Goal: Information Seeking & Learning: Learn about a topic

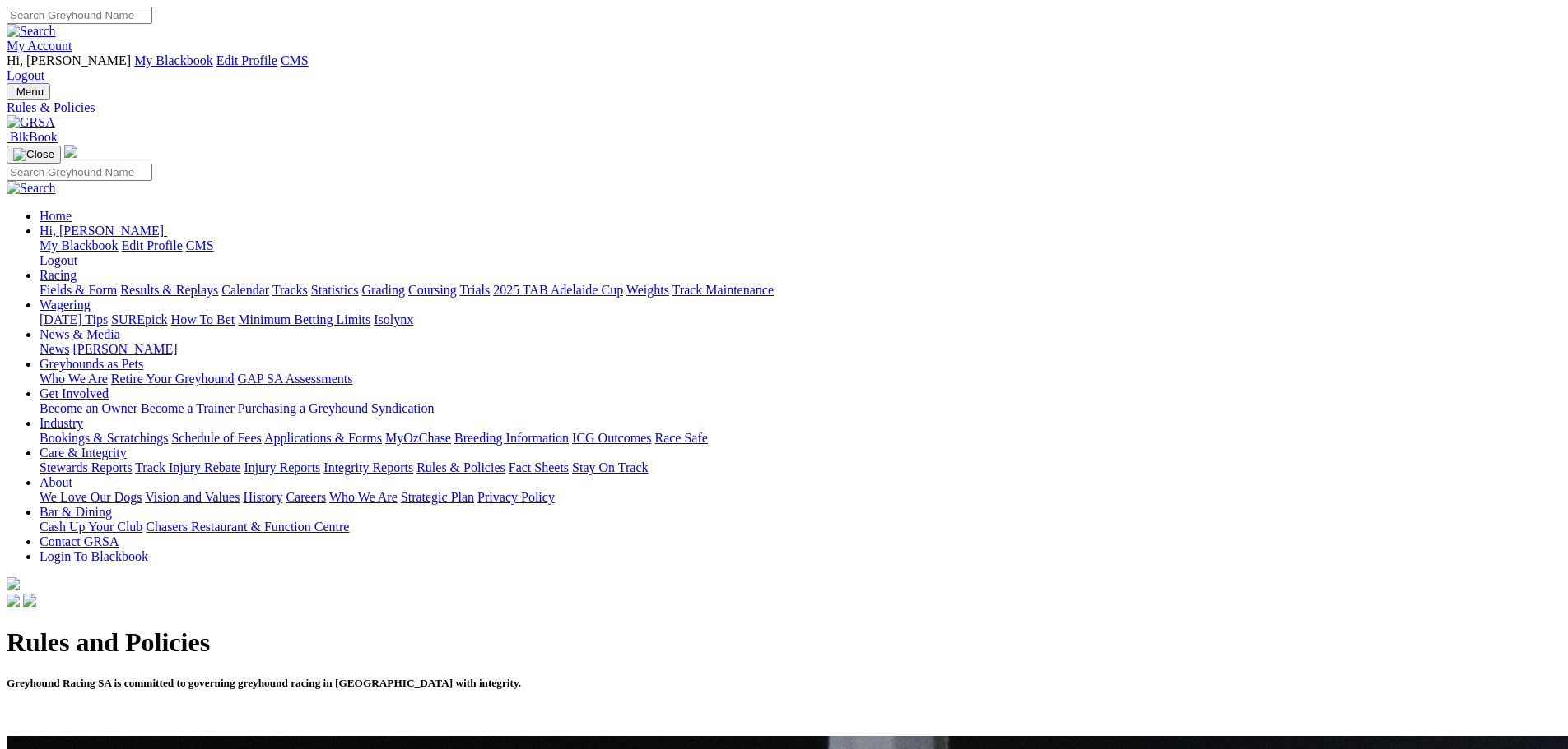
click at [55, 115] on img at bounding box center [31, 121] width 48 height 14
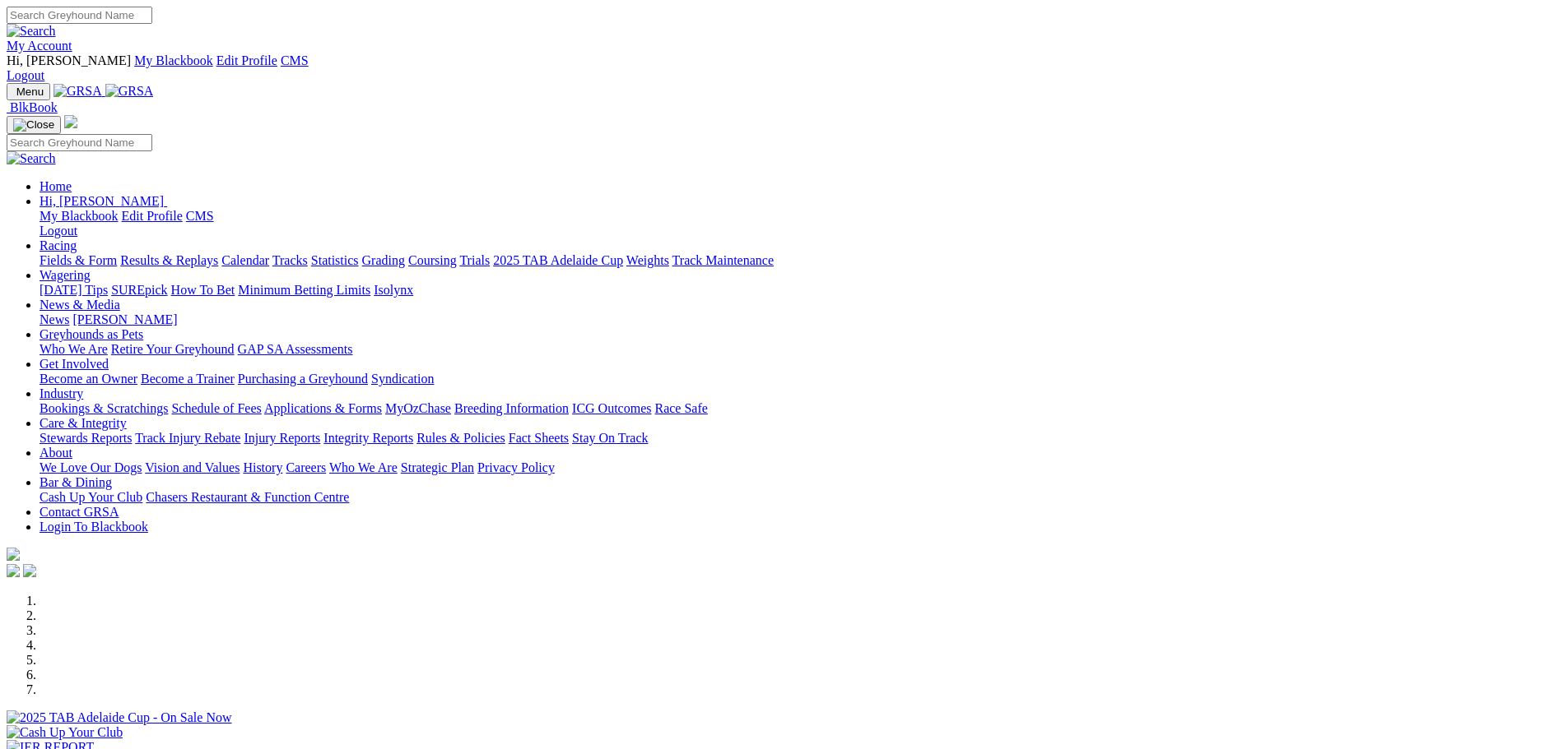
click at [117, 254] on link "Fields & Form" at bounding box center [78, 260] width 77 height 14
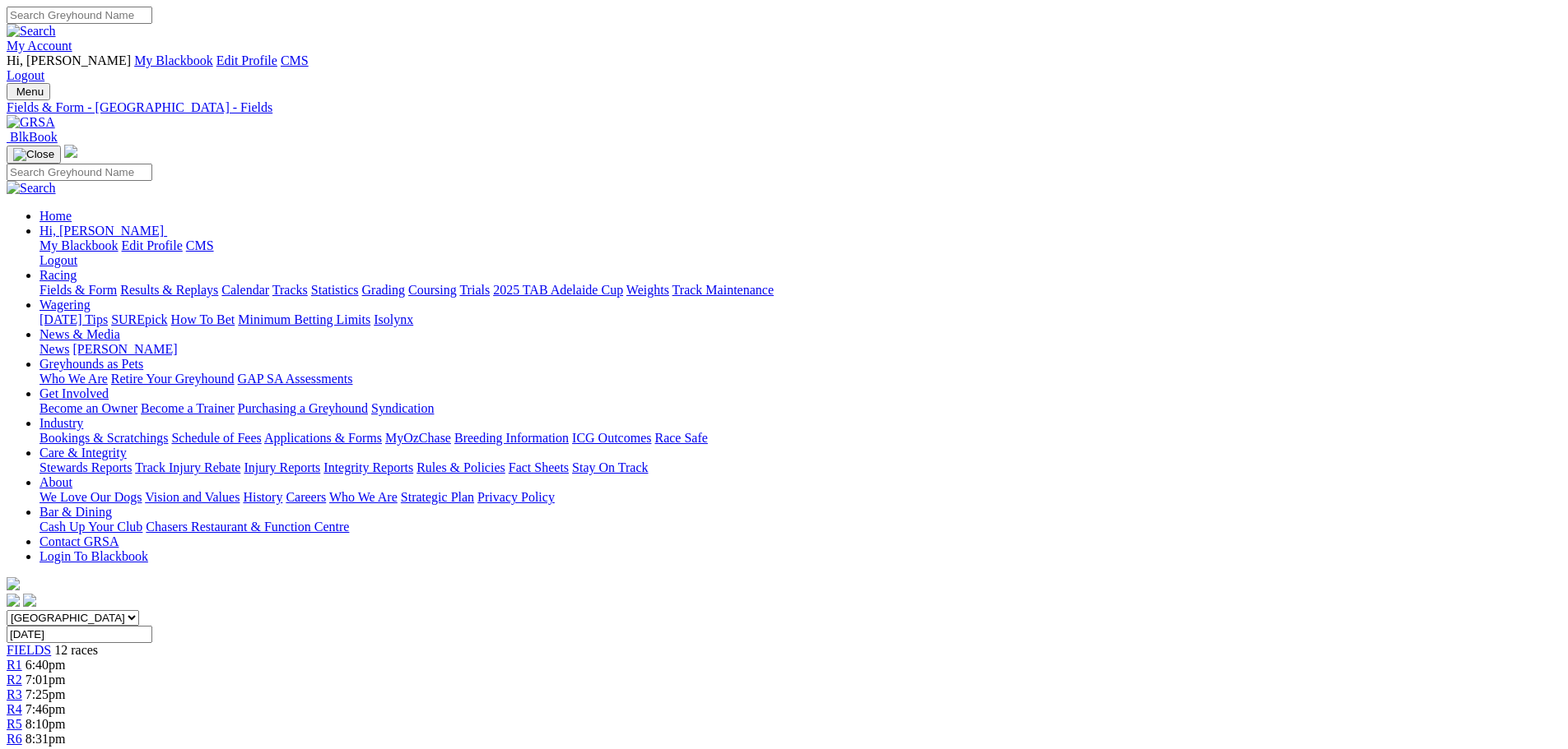
click at [55, 115] on img at bounding box center [31, 121] width 48 height 14
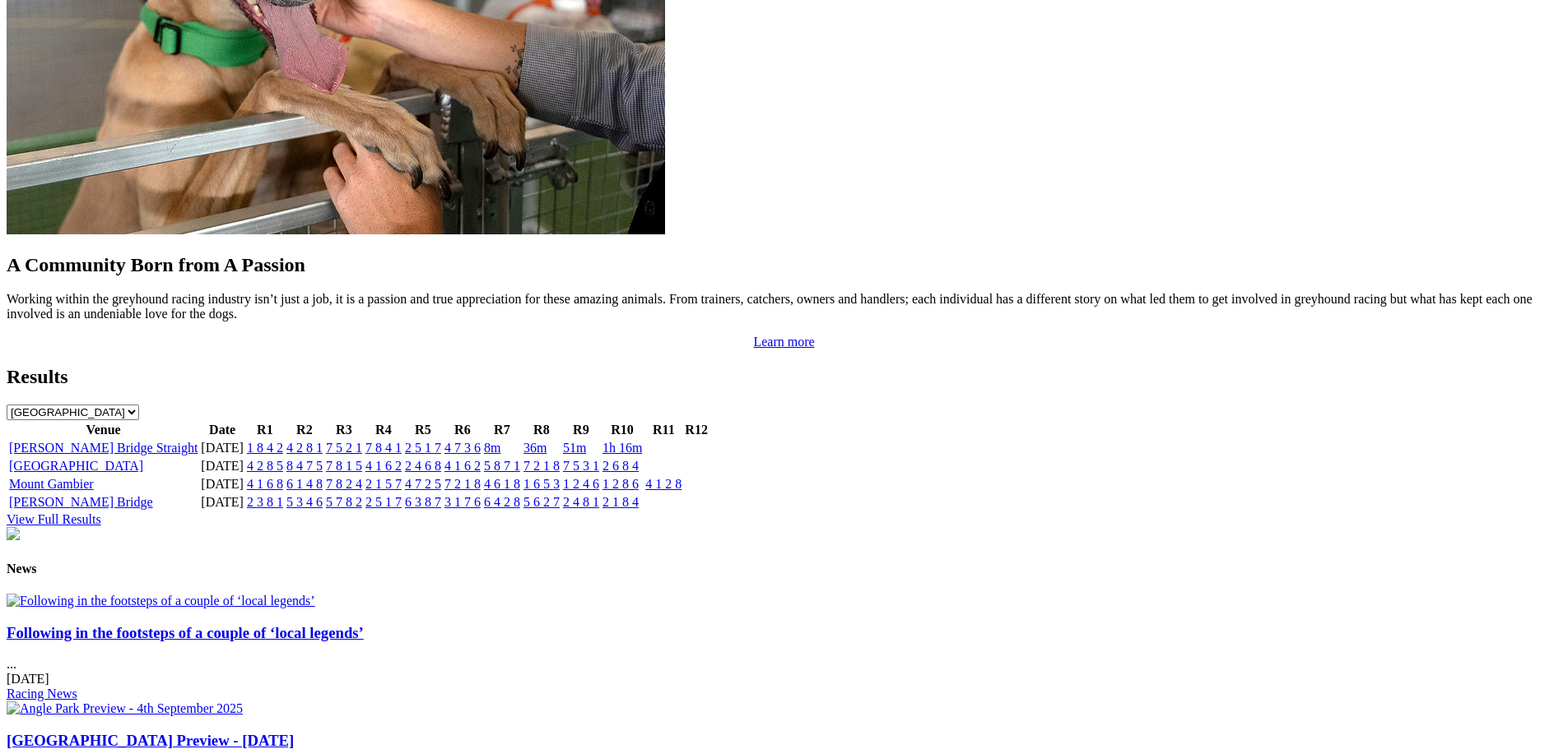
scroll to position [2056, 0]
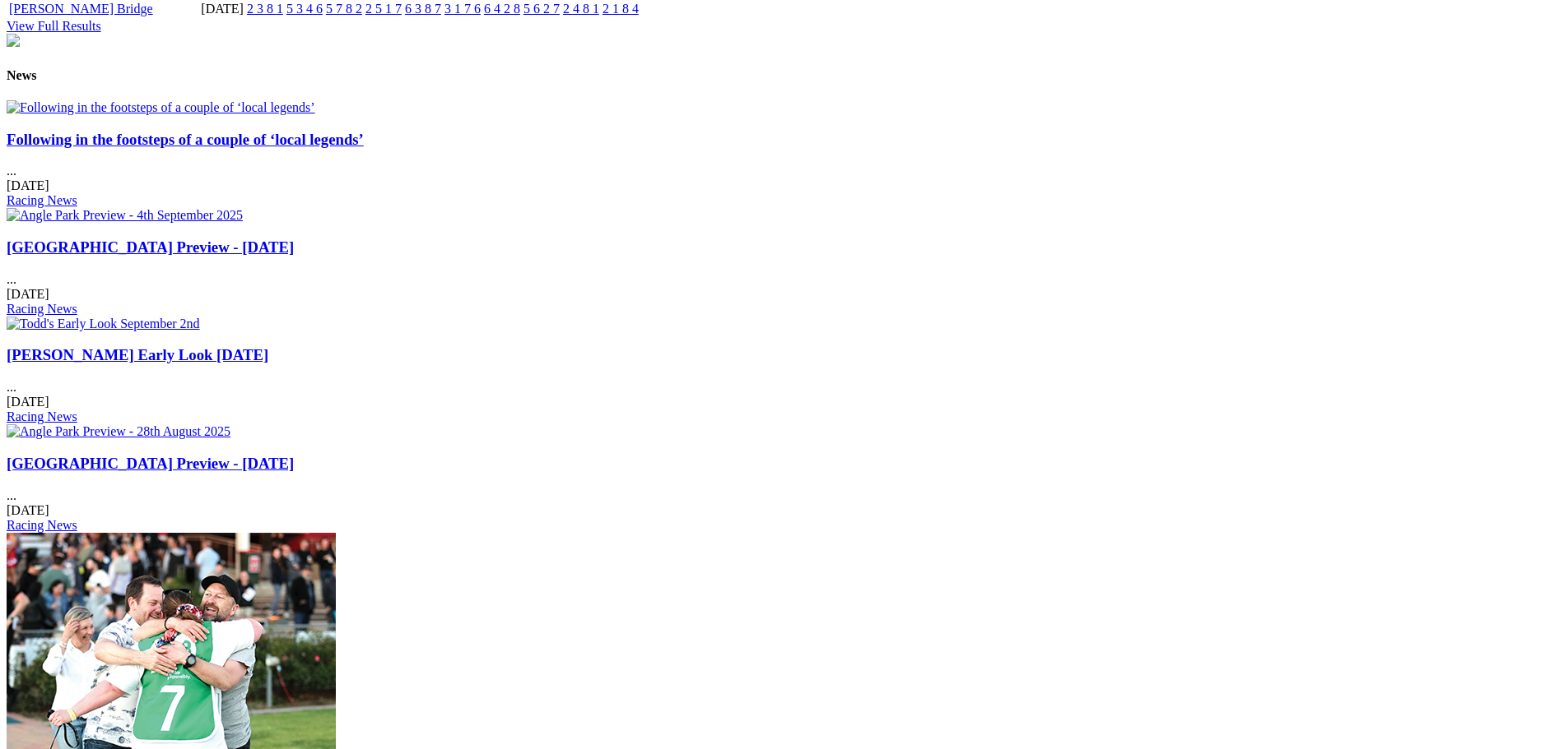
click at [315, 100] on img at bounding box center [161, 107] width 309 height 14
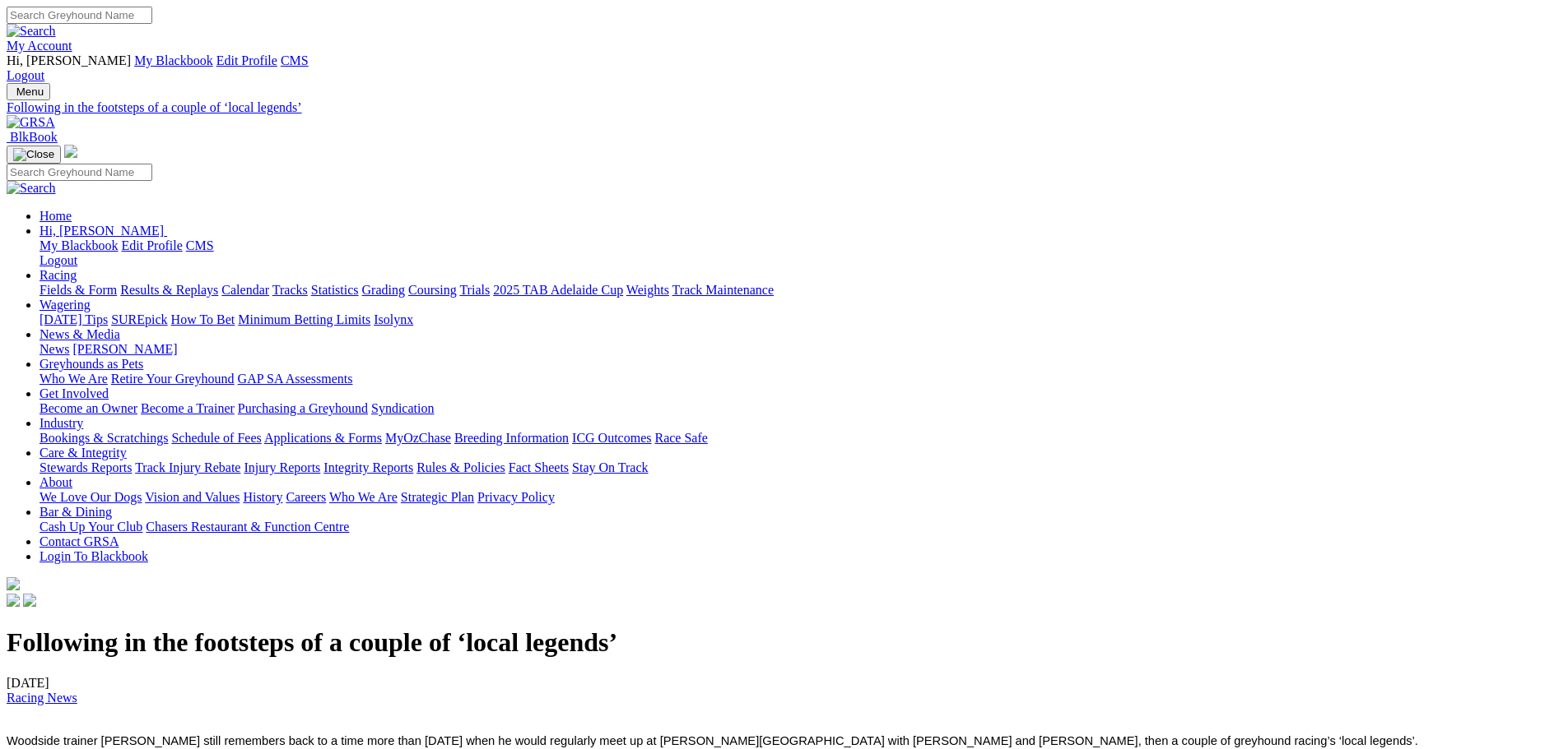
click at [55, 115] on img at bounding box center [31, 121] width 48 height 14
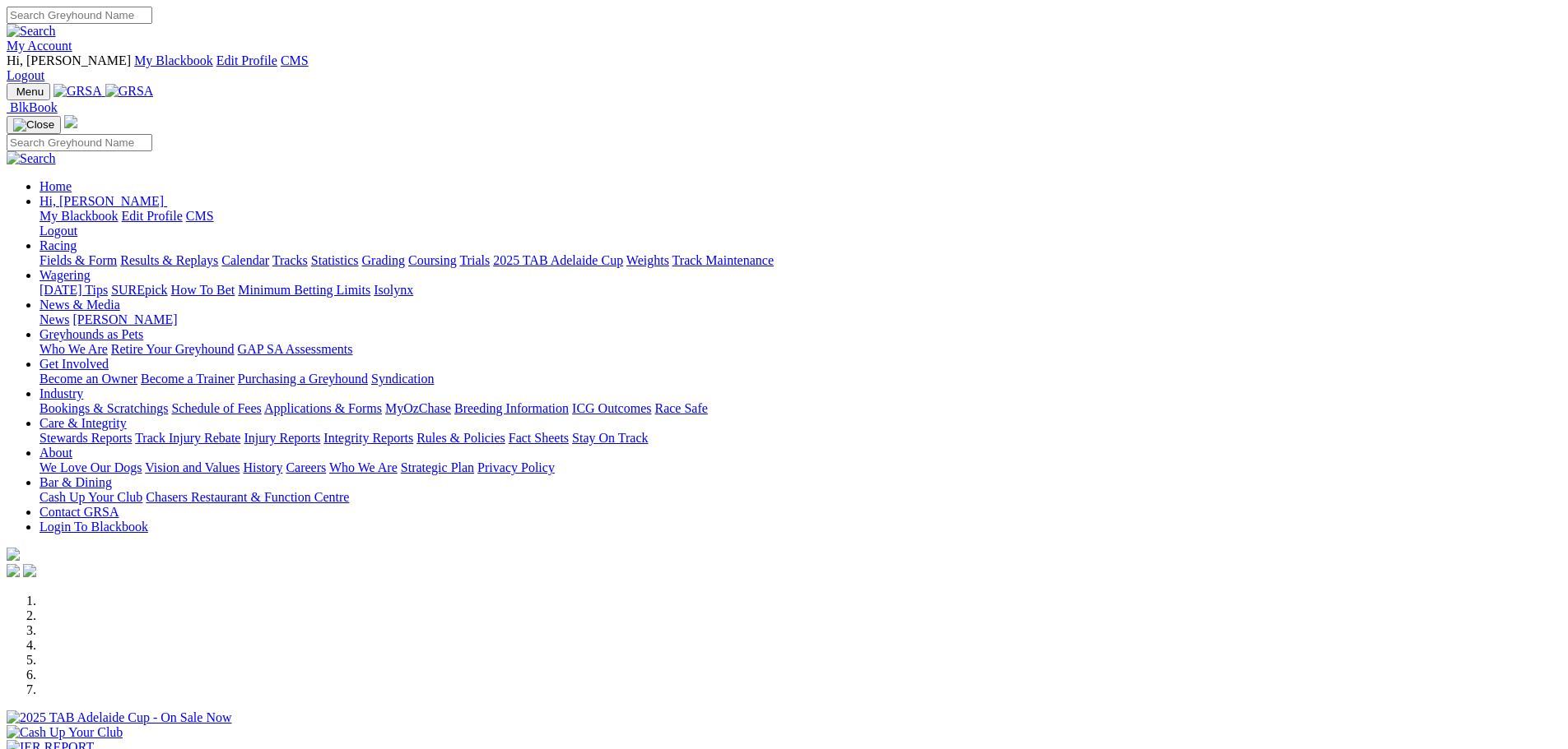
click at [117, 254] on link "Fields & Form" at bounding box center [78, 260] width 77 height 14
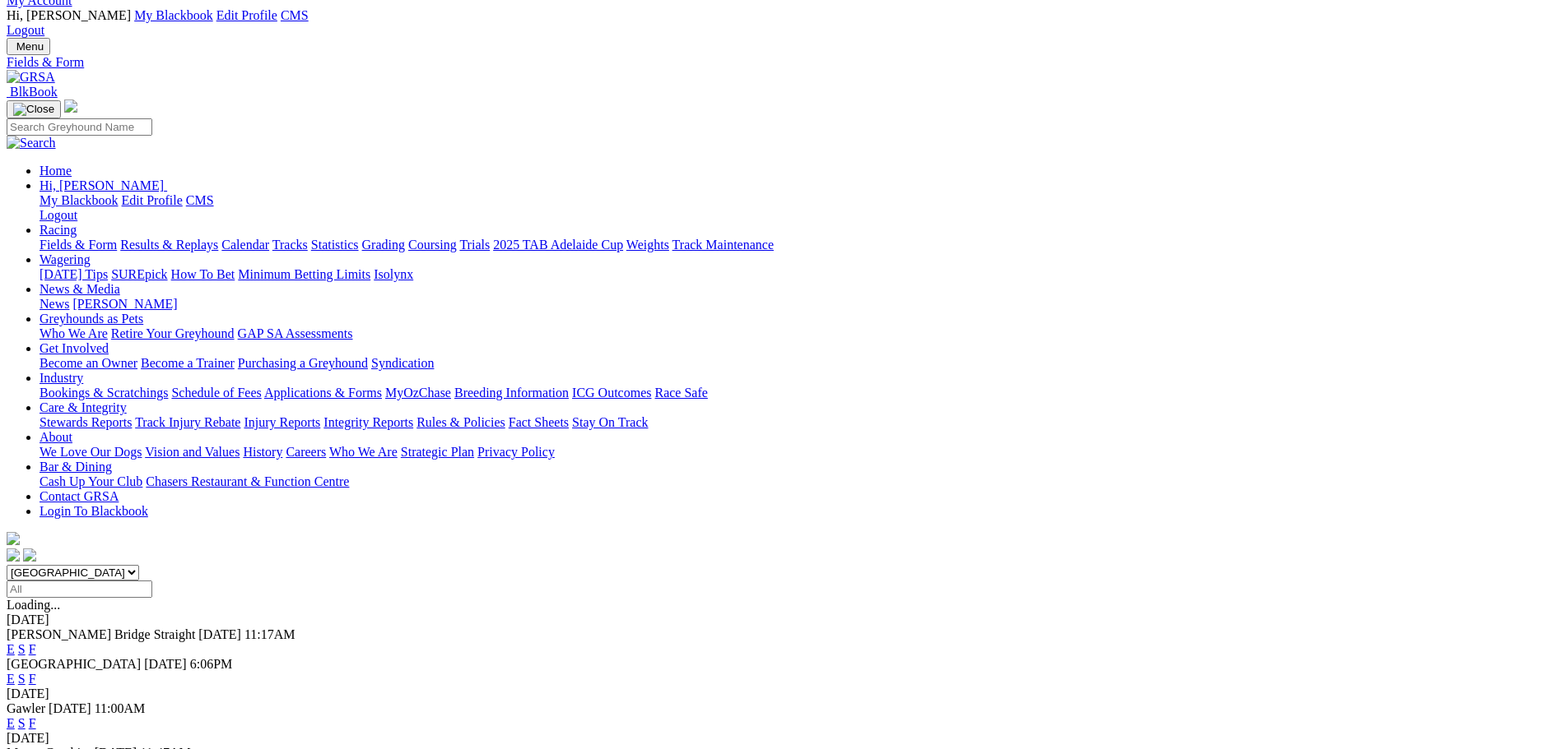
scroll to position [82, 0]
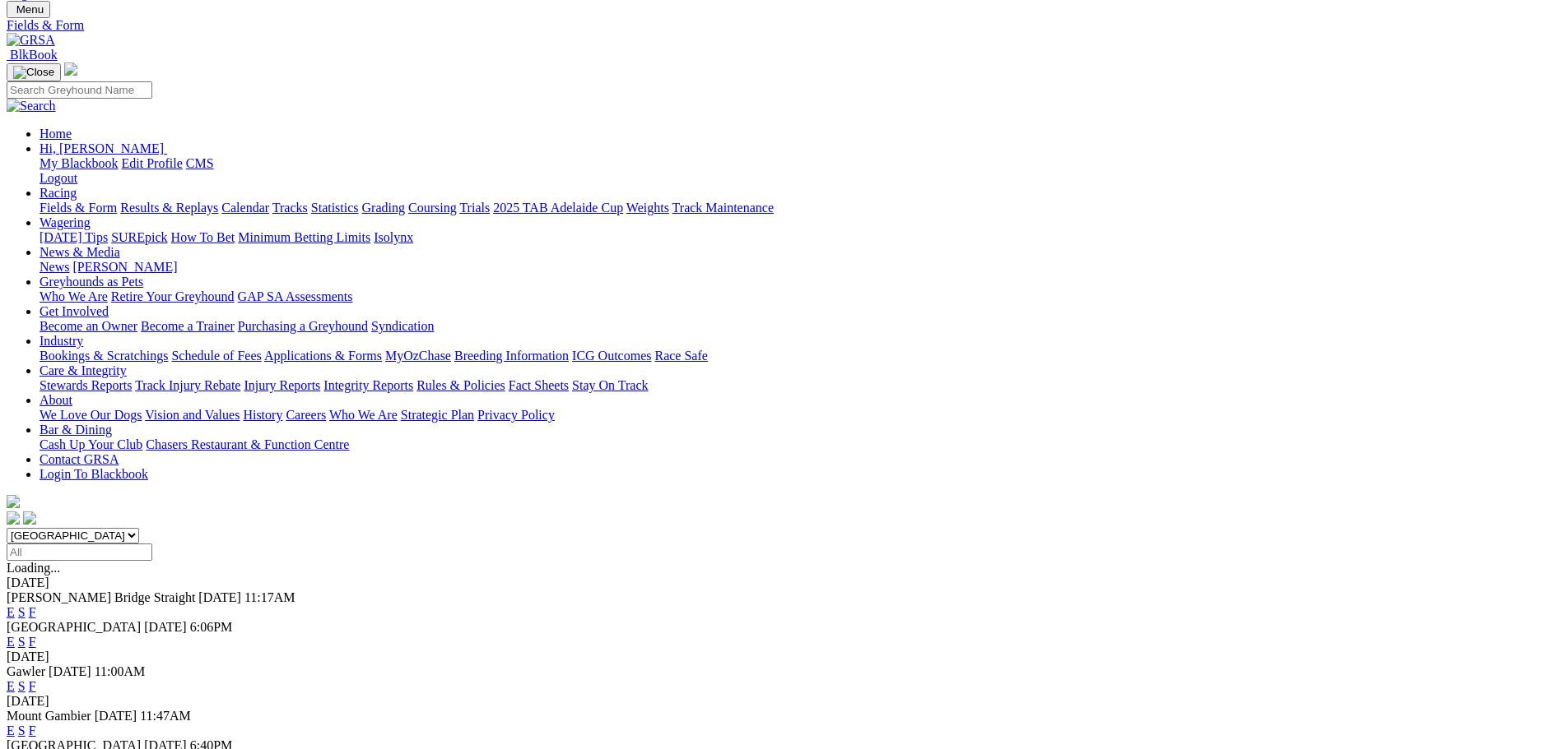
click at [37, 749] on span "F" at bounding box center [33, 761] width 8 height 14
click at [37, 749] on link "F" at bounding box center [33, 761] width 8 height 14
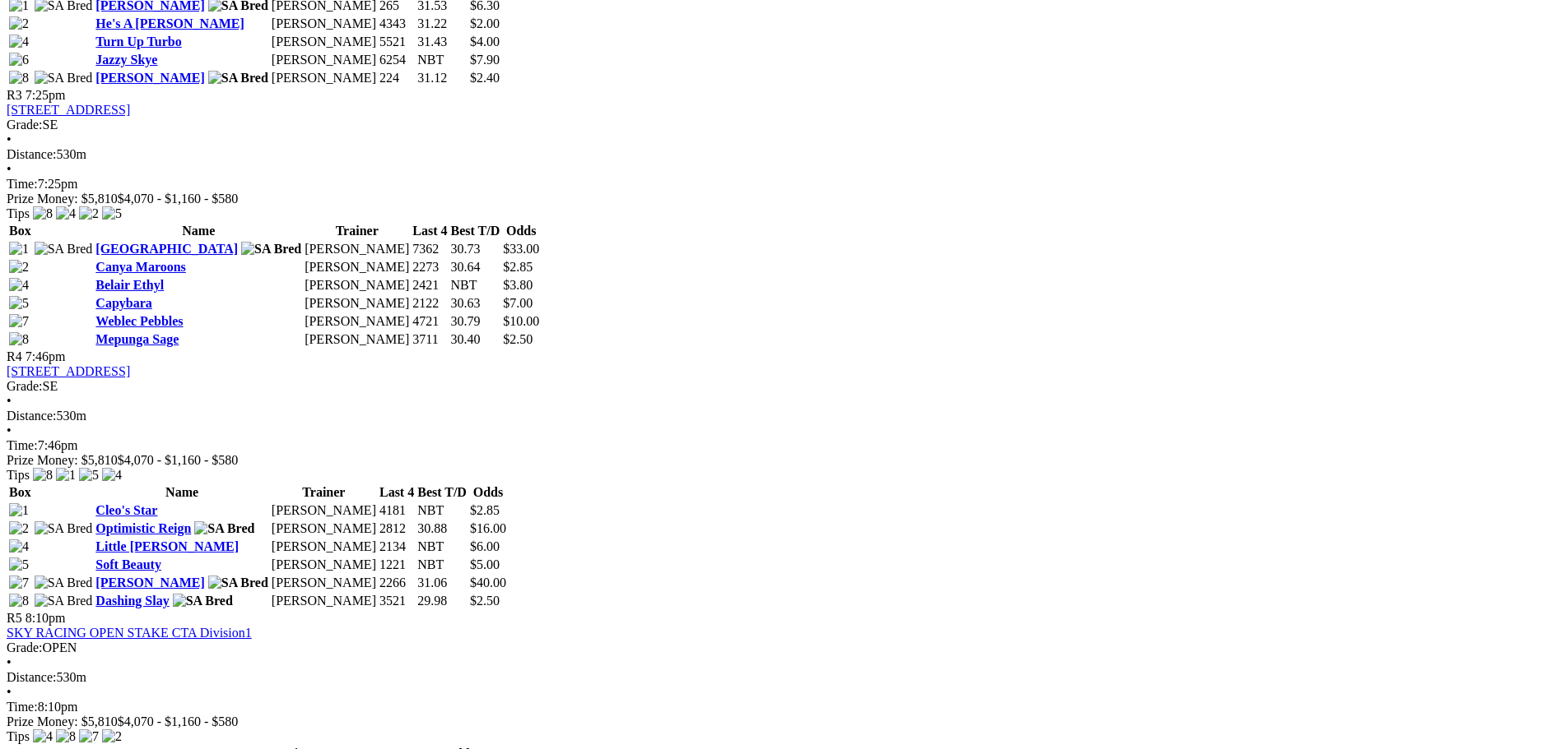
scroll to position [1399, 0]
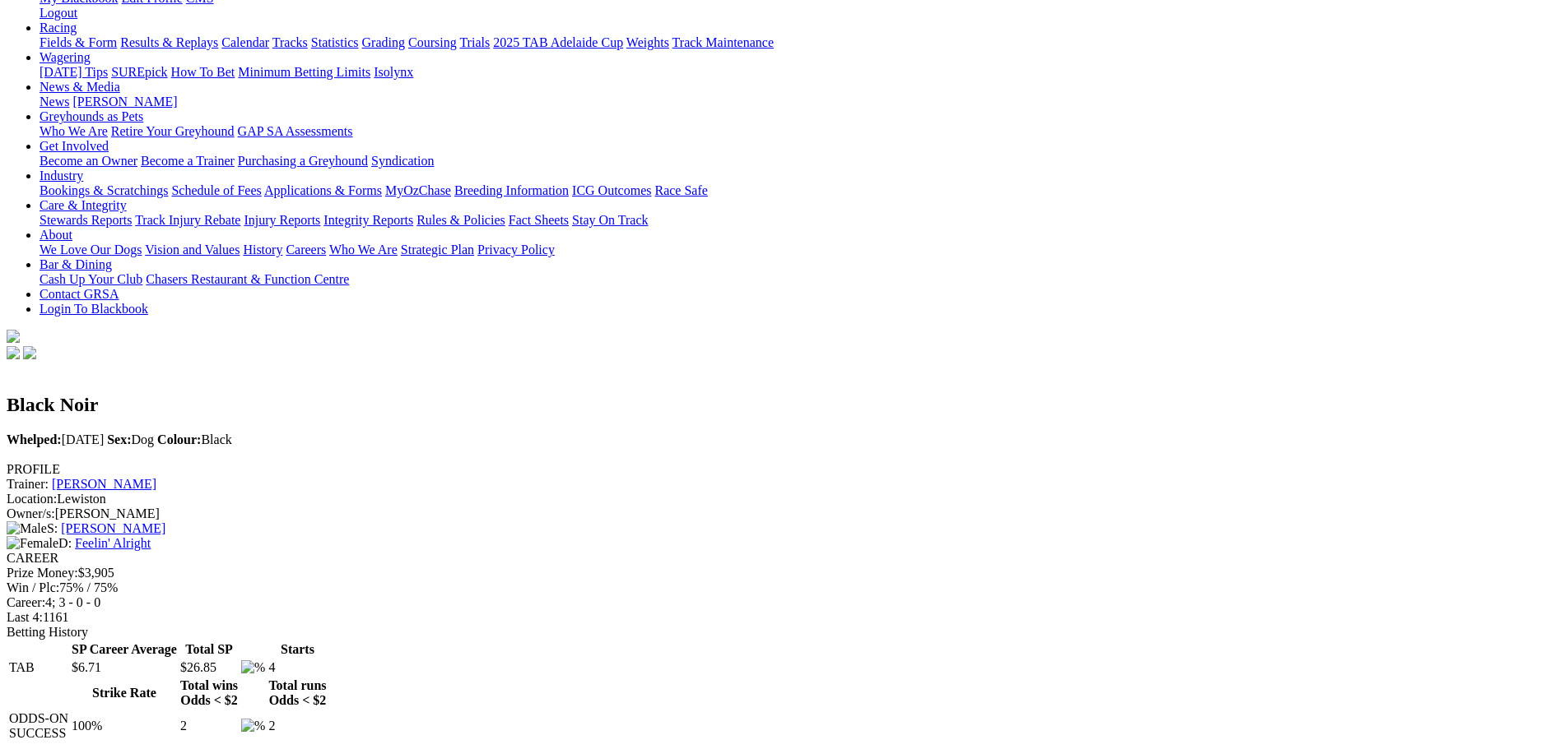
scroll to position [247, 0]
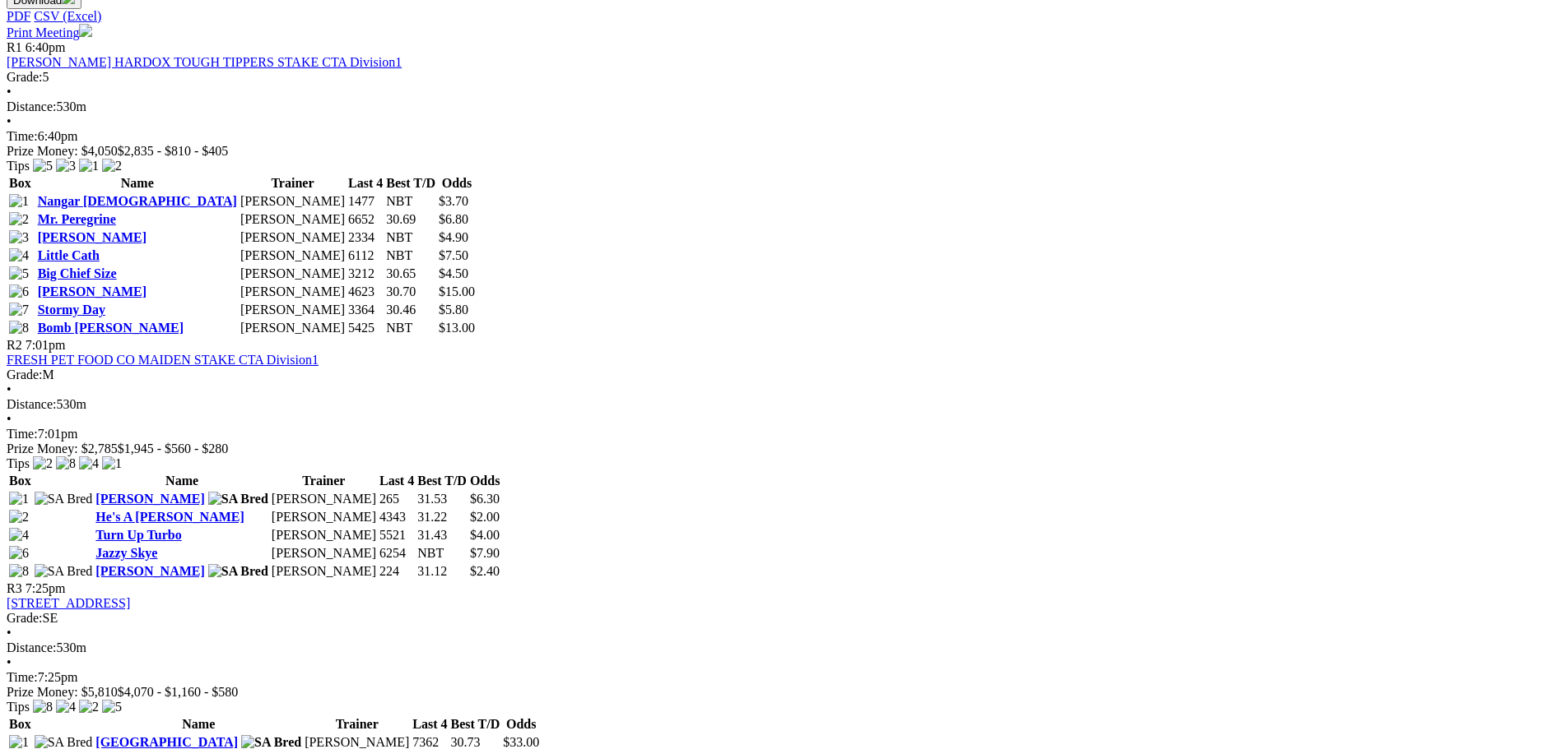
scroll to position [987, 0]
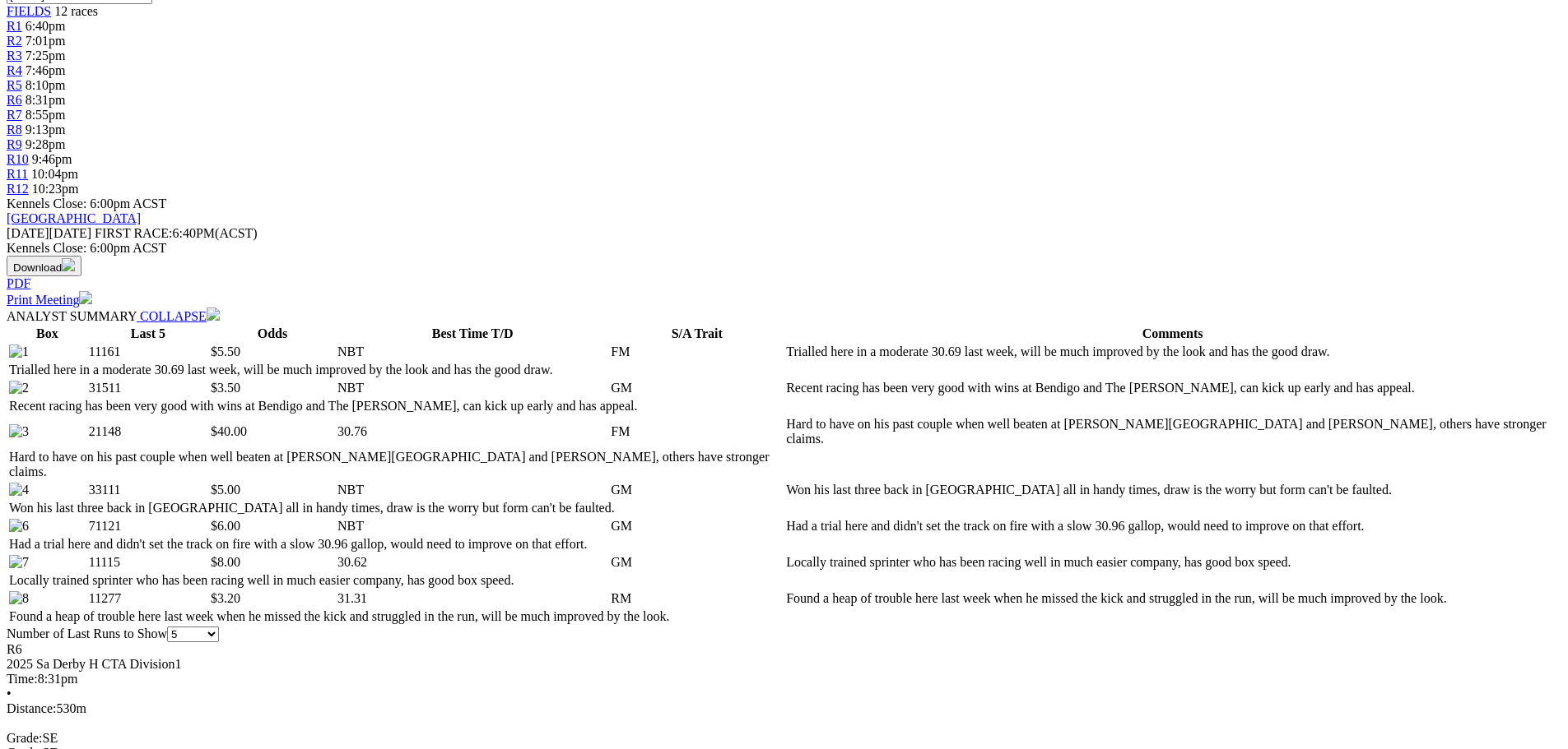
scroll to position [658, 0]
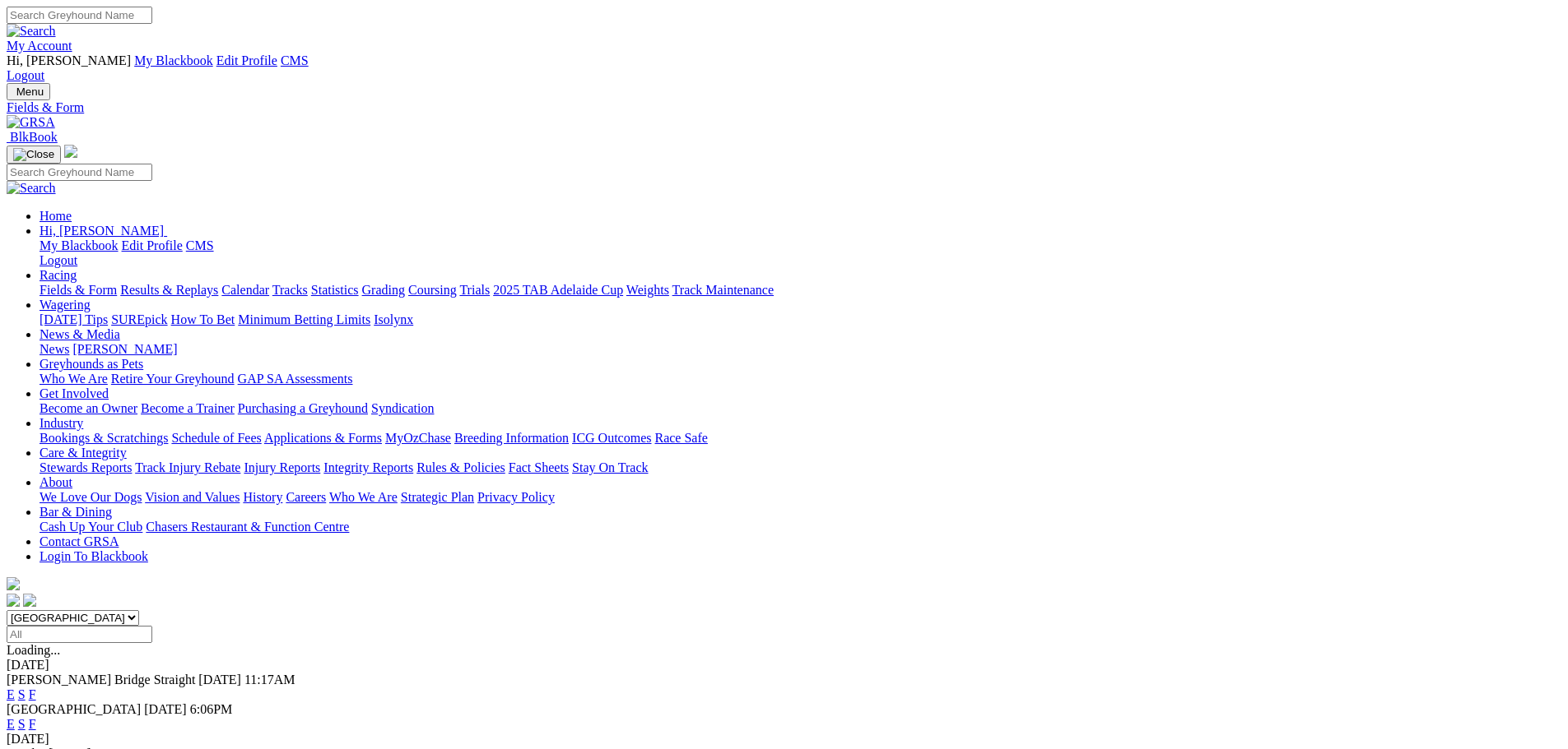
scroll to position [40, 0]
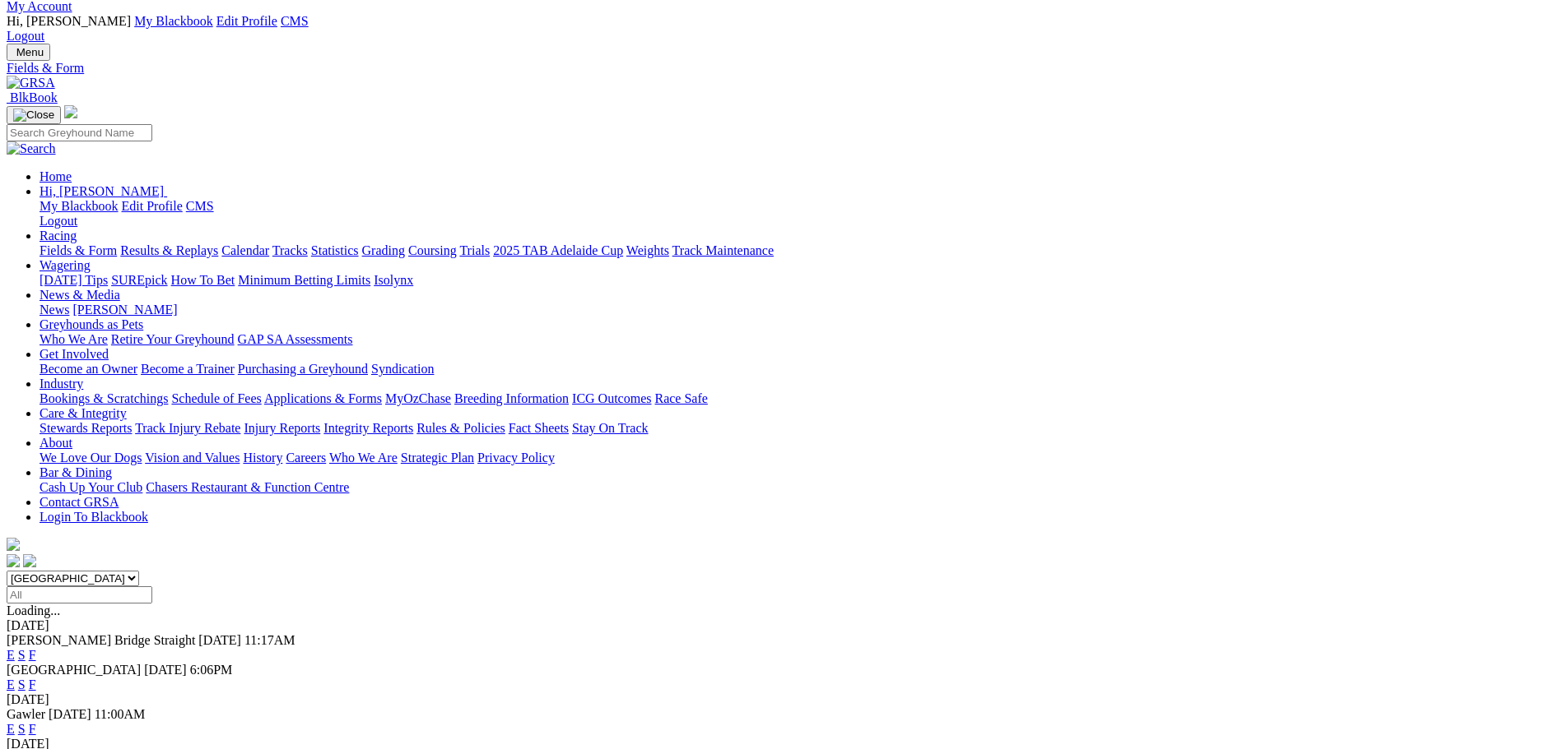
click at [37, 722] on link "F" at bounding box center [33, 729] width 8 height 14
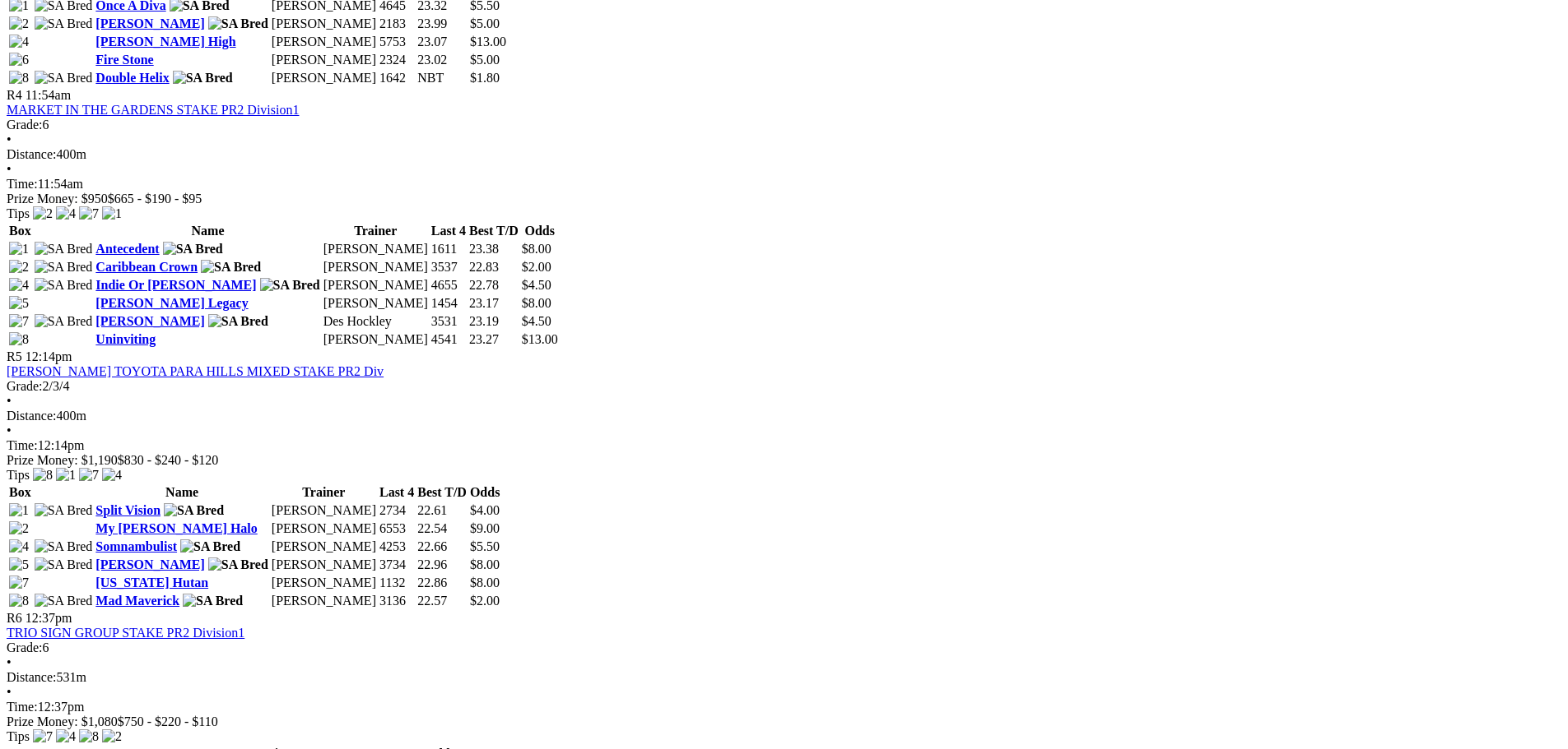
scroll to position [902, 0]
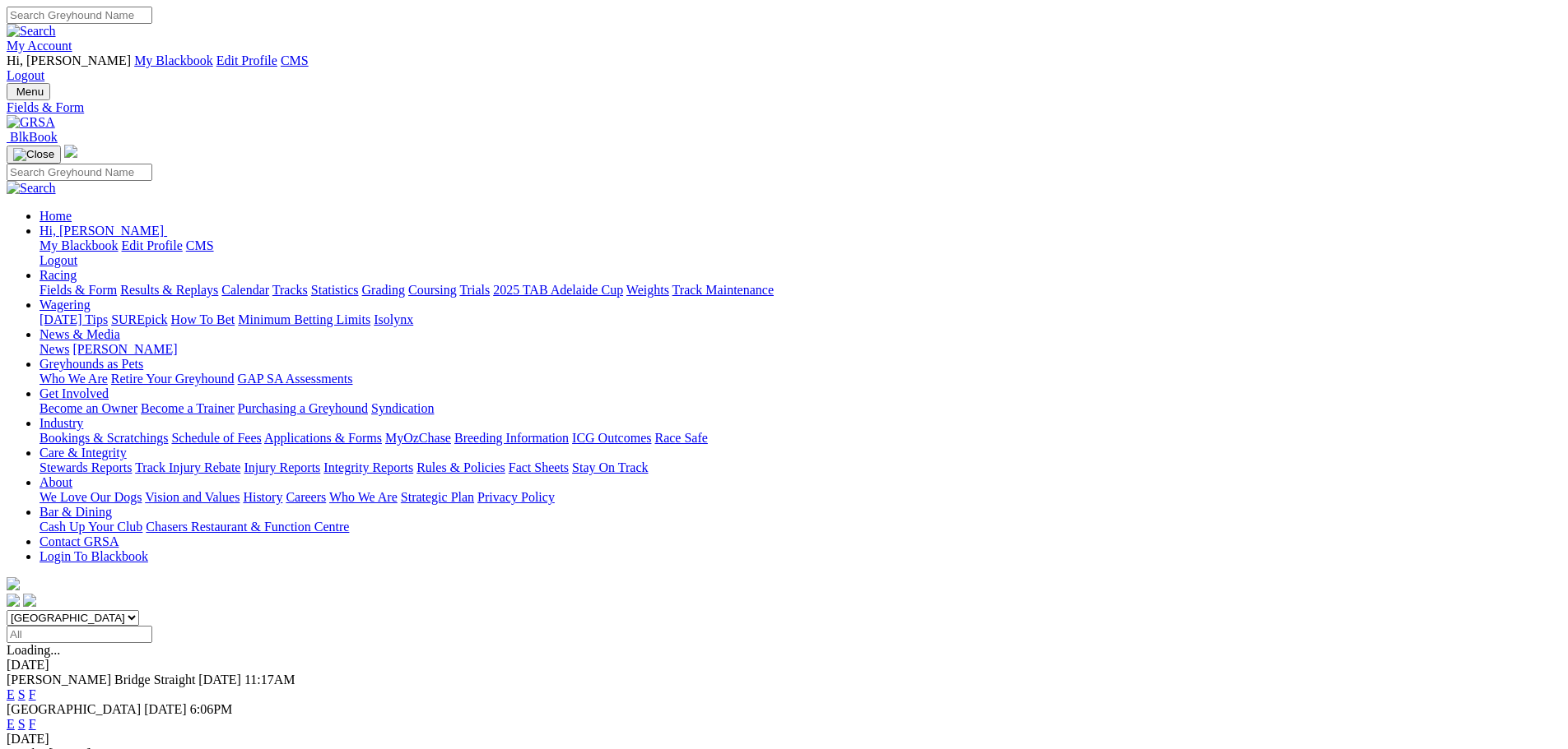
scroll to position [40, 0]
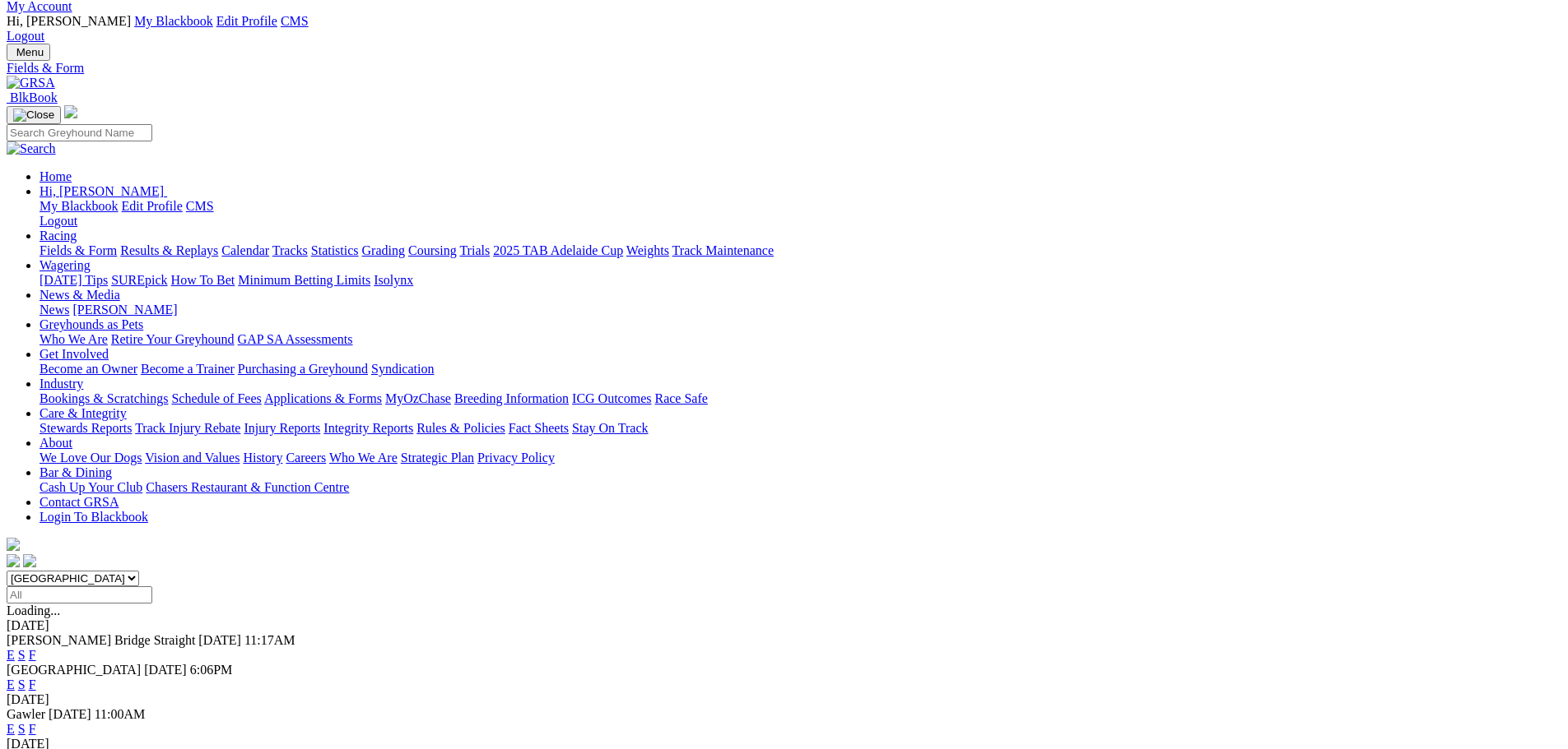
drag, startPoint x: 1000, startPoint y: 352, endPoint x: 950, endPoint y: 414, distance: 79.6
click at [37, 678] on link "F" at bounding box center [33, 684] width 8 height 14
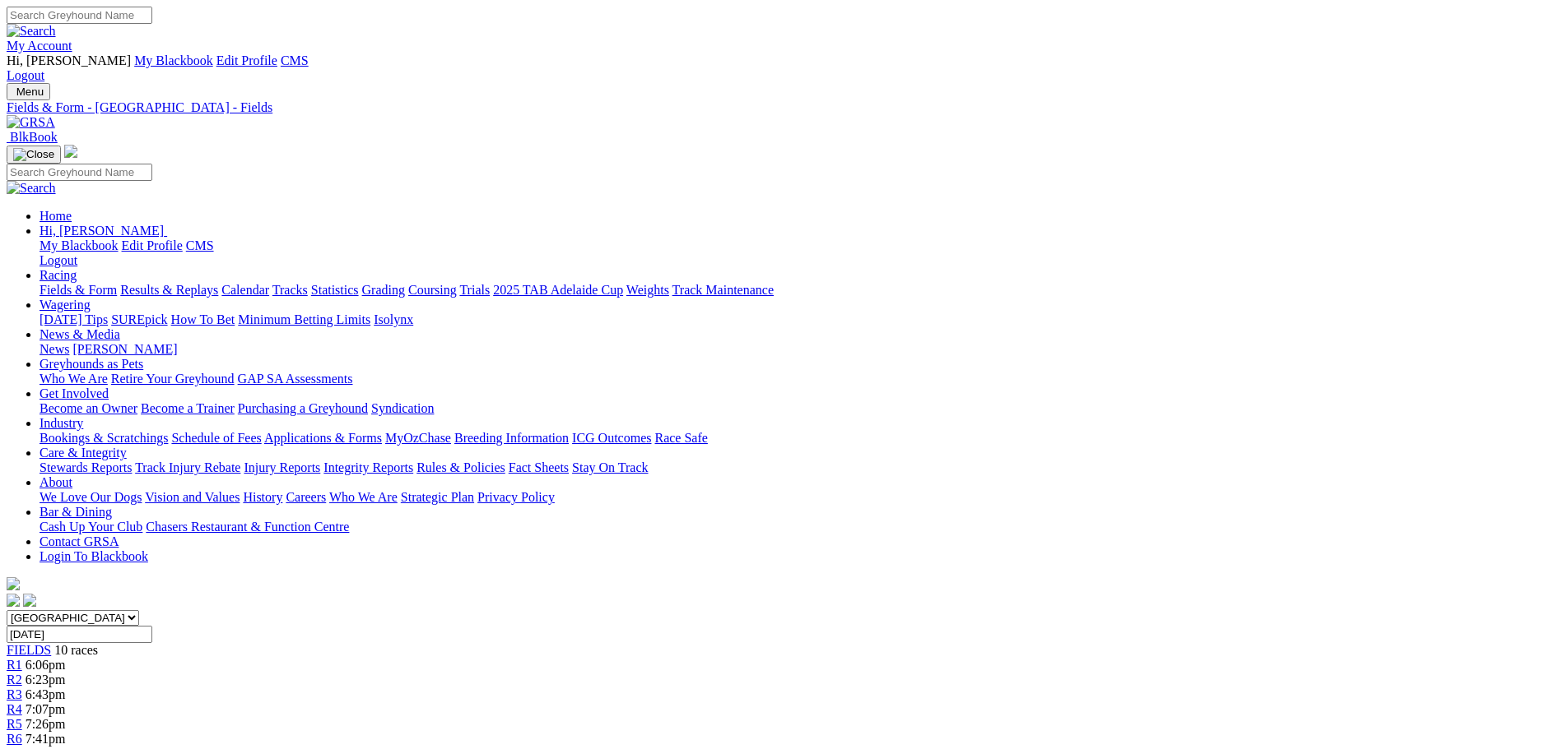
scroll to position [979, 0]
